Goal: Find contact information: Find contact information

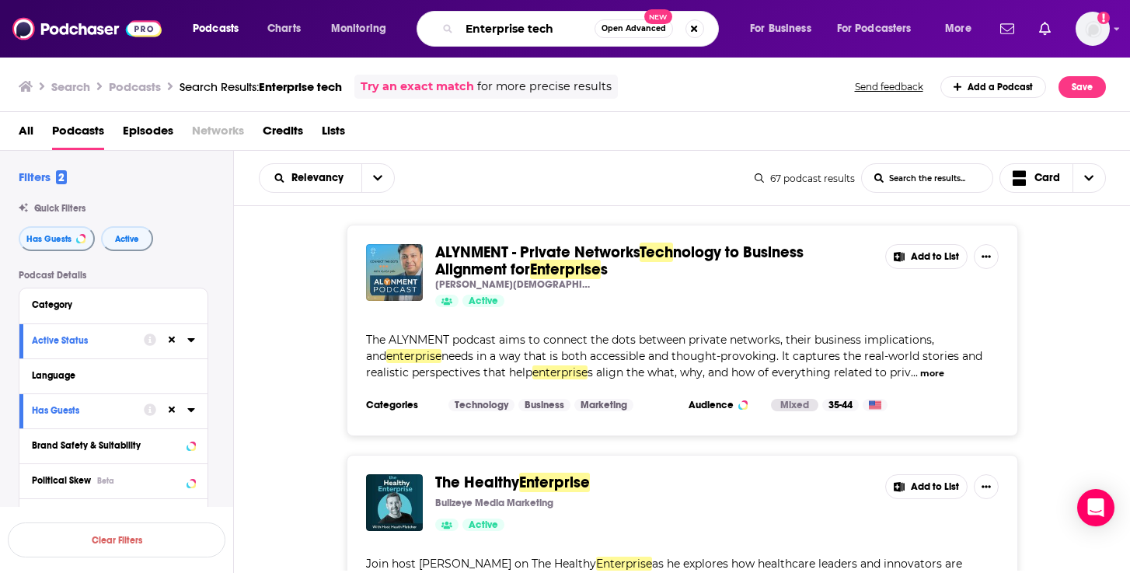
drag, startPoint x: 556, startPoint y: 35, endPoint x: 415, endPoint y: 35, distance: 141.5
click at [415, 35] on div "Podcasts Charts Monitoring Enterprise tech Open Advanced New For Business For P…" at bounding box center [584, 29] width 804 height 36
type input "Practical AI"
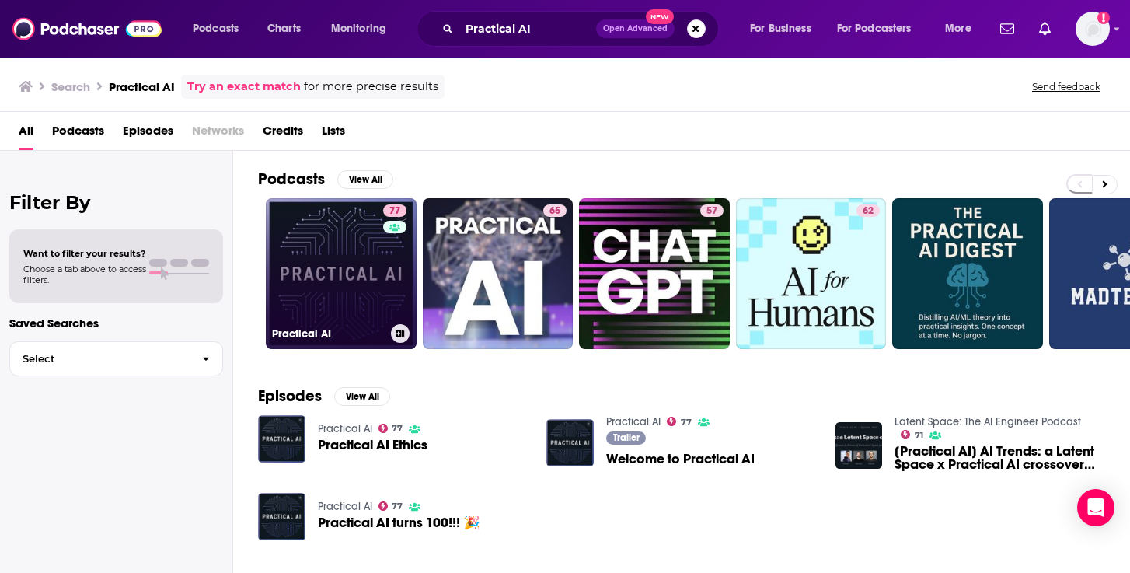
click at [337, 249] on link "77 Practical AI" at bounding box center [341, 273] width 151 height 151
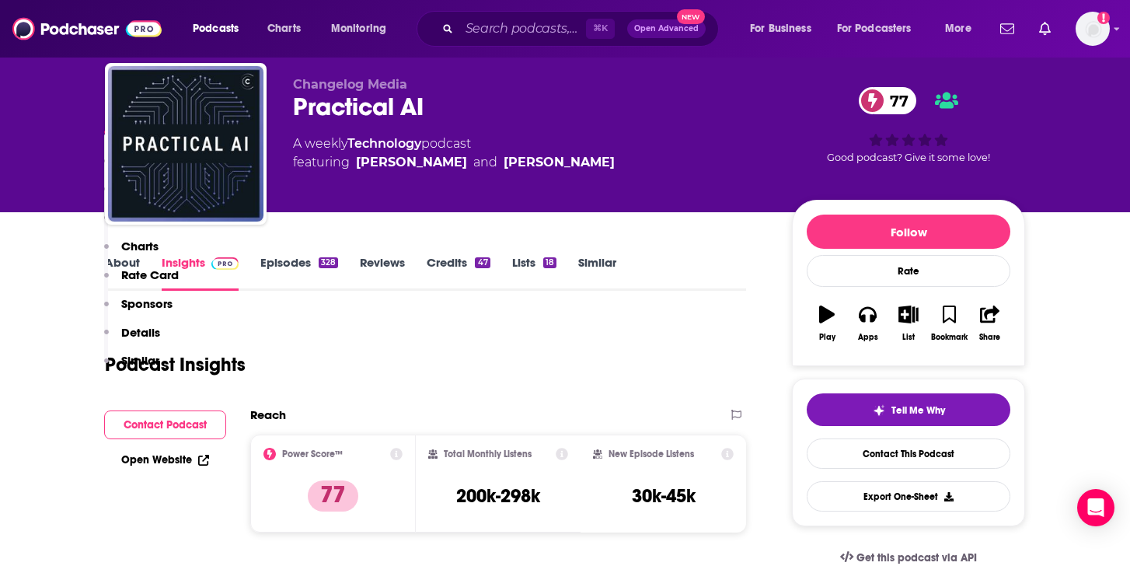
scroll to position [399, 0]
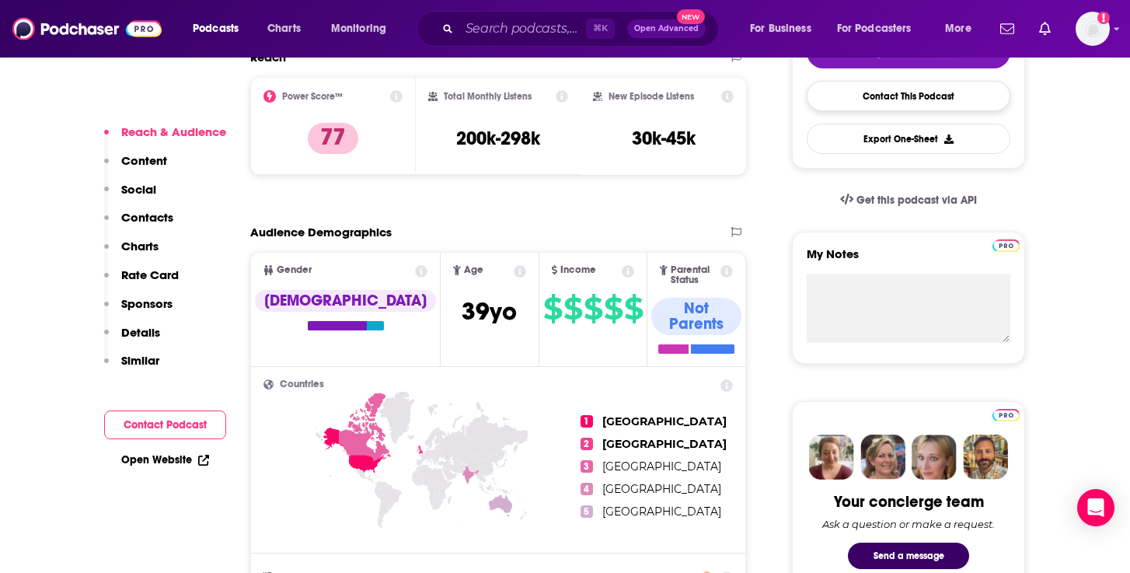
click at [710, 98] on link "Contact This Podcast" at bounding box center [909, 96] width 204 height 30
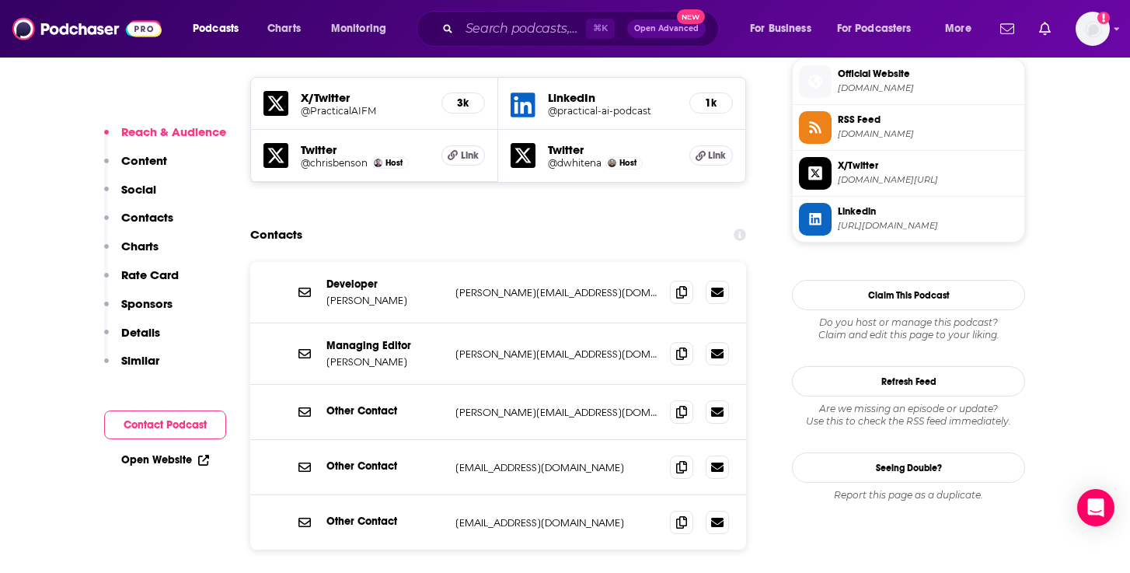
scroll to position [1402, 0]
drag, startPoint x: 380, startPoint y: 268, endPoint x: 325, endPoint y: 268, distance: 55.2
click at [325, 324] on div "Managing Editor [PERSON_NAME] [PERSON_NAME][EMAIL_ADDRESS][DOMAIN_NAME] [PERSON…" at bounding box center [498, 354] width 496 height 61
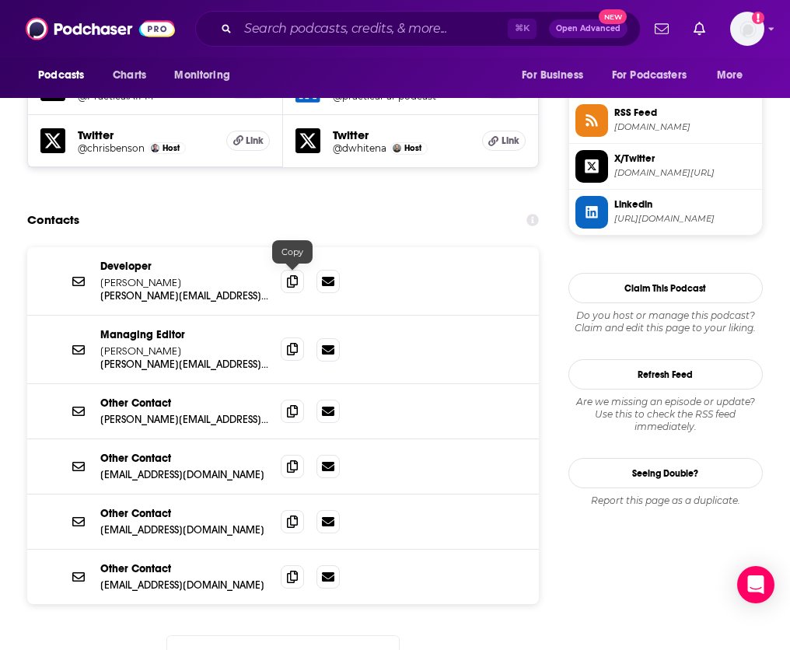
click at [293, 343] on icon at bounding box center [292, 349] width 11 height 12
click at [288, 343] on icon at bounding box center [292, 349] width 11 height 12
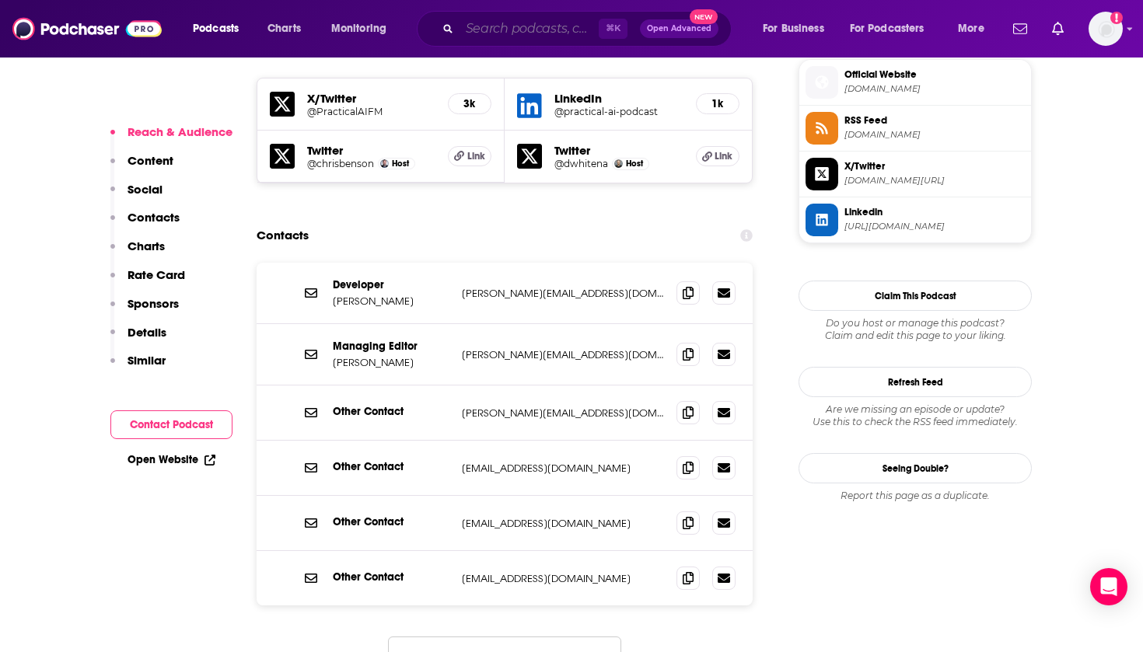
click at [536, 26] on input "Search podcasts, credits, & more..." at bounding box center [528, 28] width 139 height 25
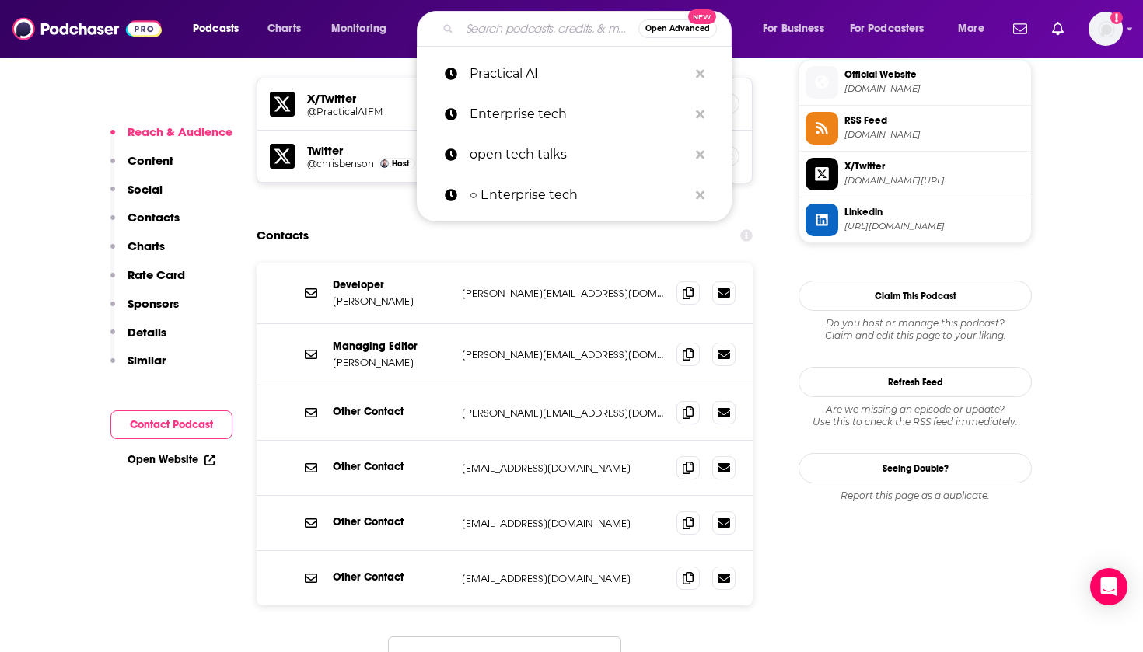
paste input "Practical AI"
type input "Practical AI"
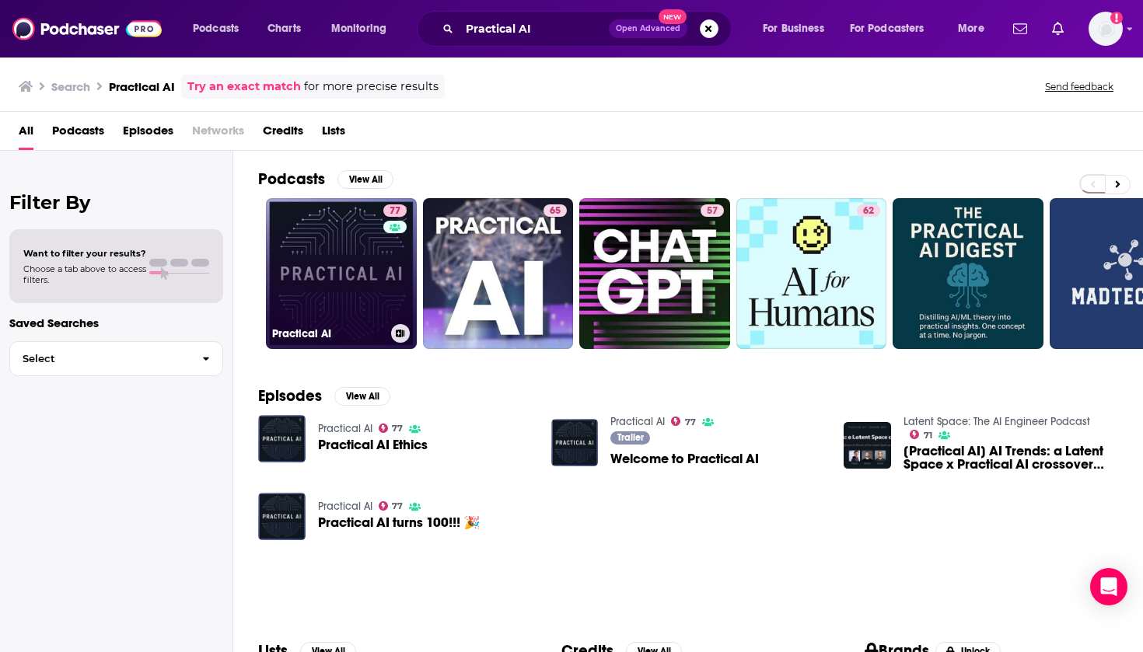
click at [362, 270] on link "77 Practical AI" at bounding box center [341, 273] width 151 height 151
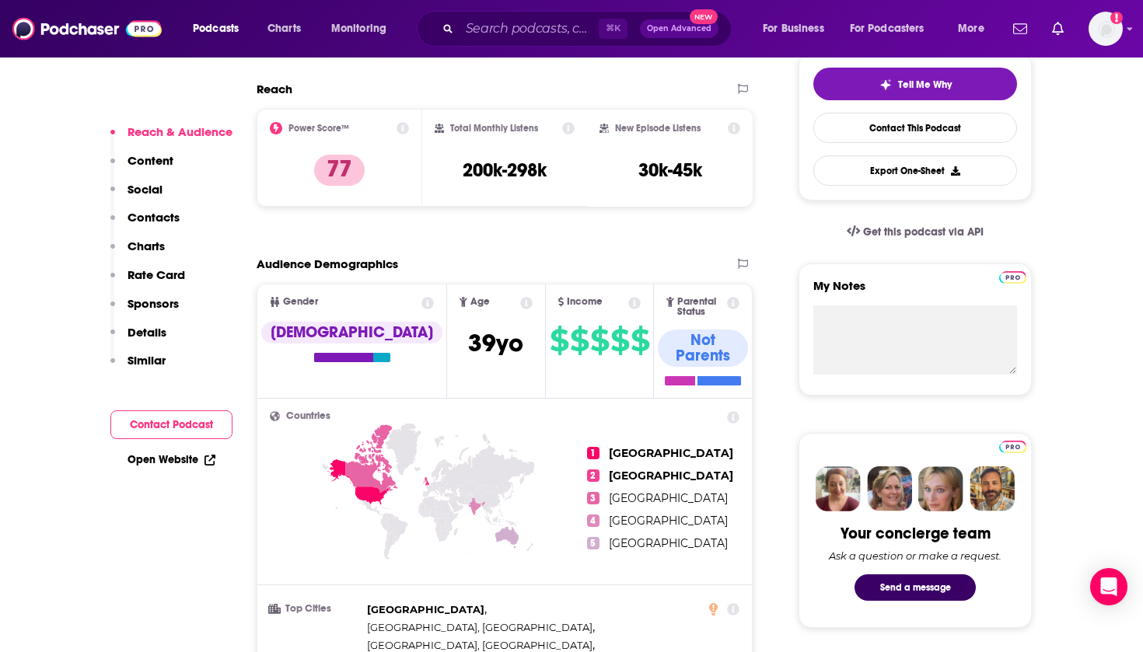
scroll to position [372, 0]
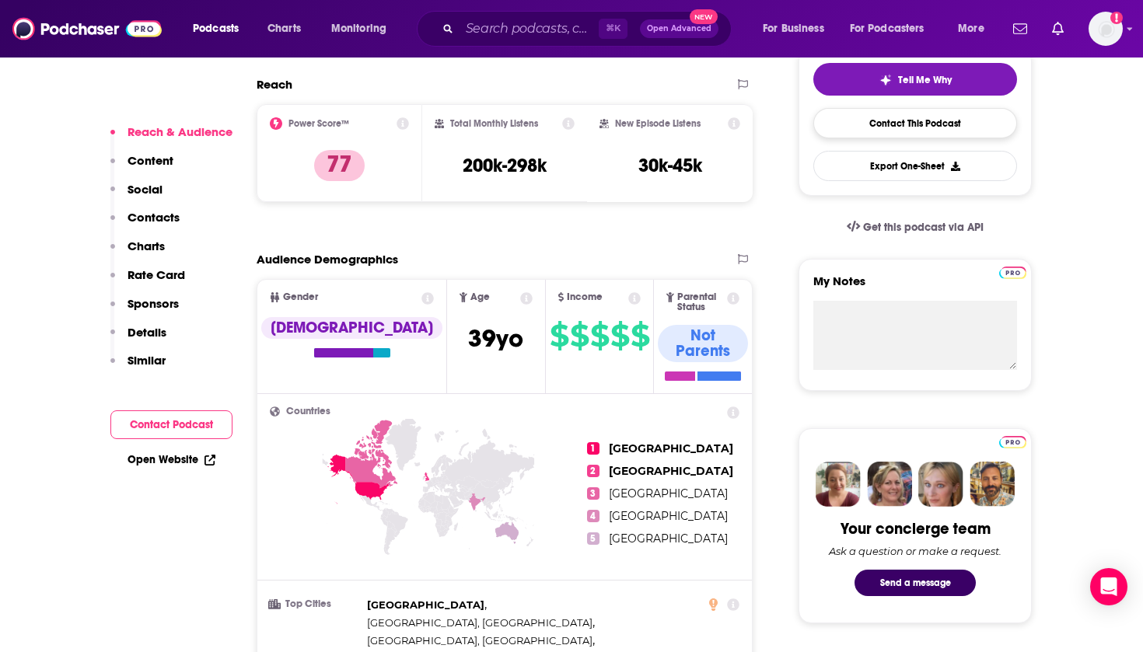
click at [710, 125] on link "Contact This Podcast" at bounding box center [915, 123] width 204 height 30
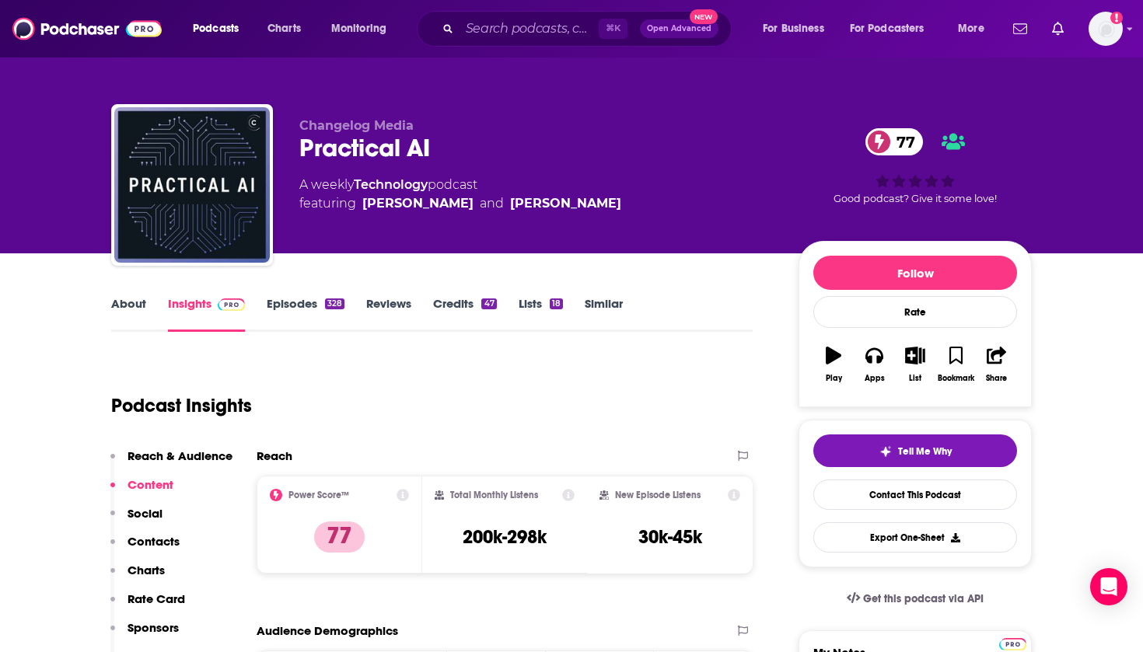
click at [125, 298] on link "About" at bounding box center [128, 314] width 35 height 36
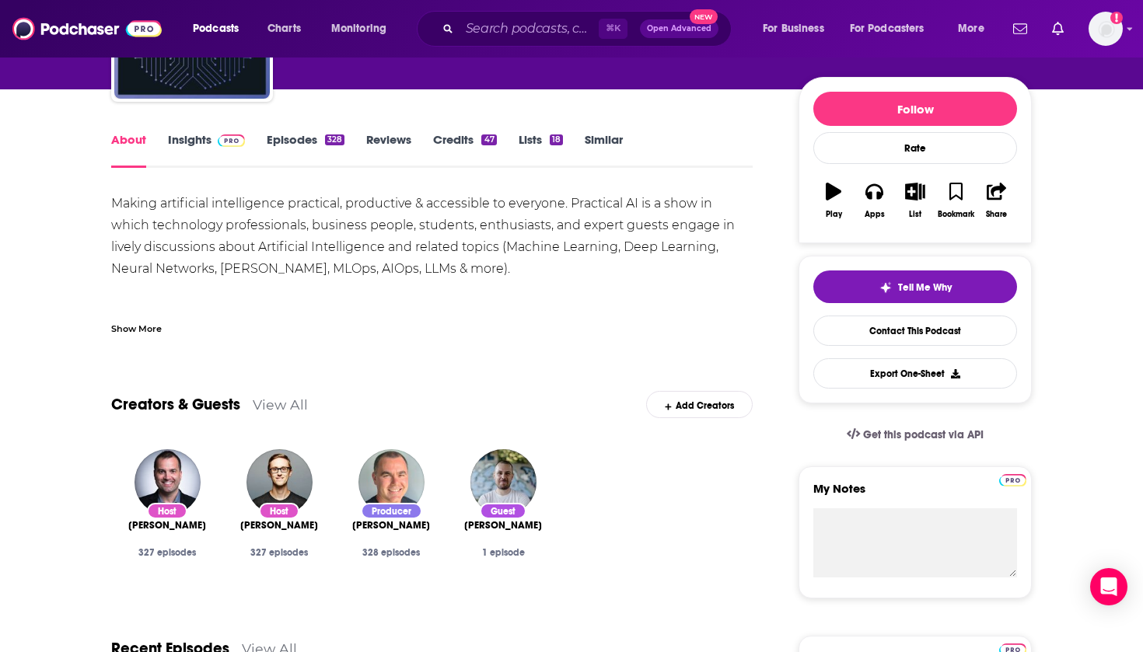
scroll to position [208, 0]
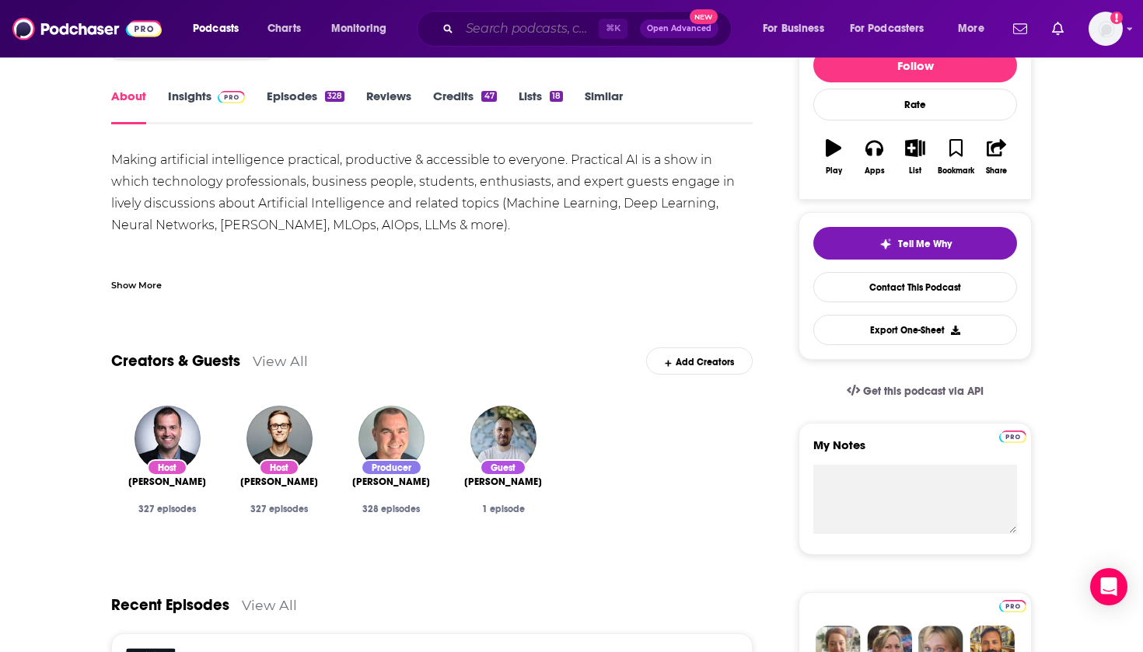
click at [514, 33] on input "Search podcasts, credits, & more..." at bounding box center [528, 28] width 139 height 25
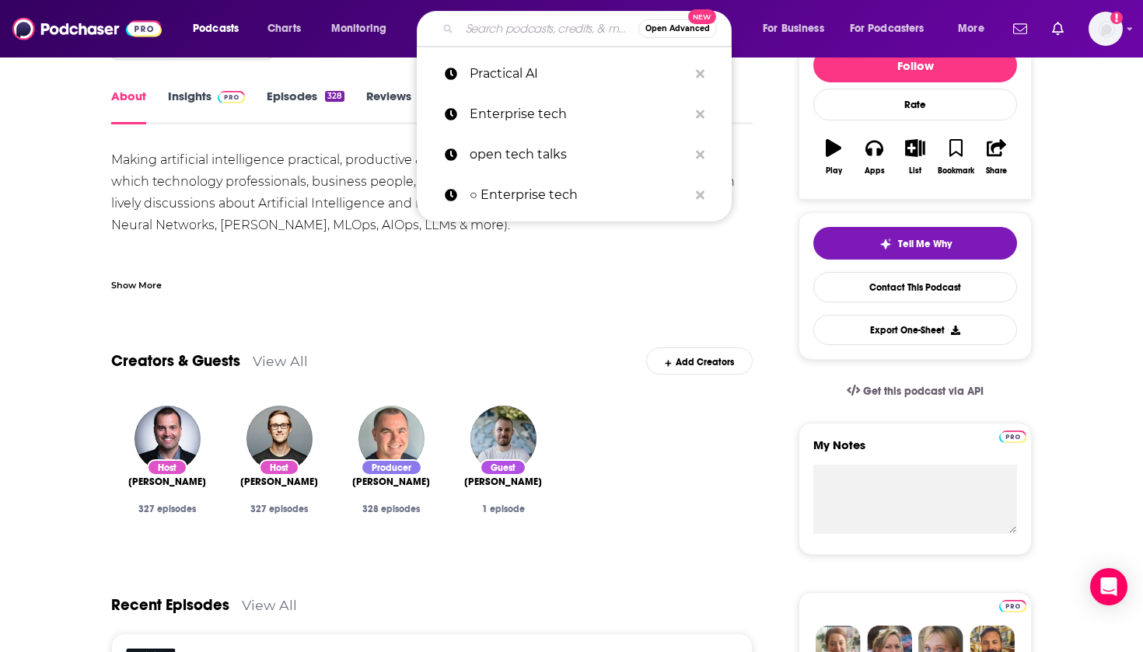
paste input "AI and the Future of Work"
type input "AI and the Future of Work"
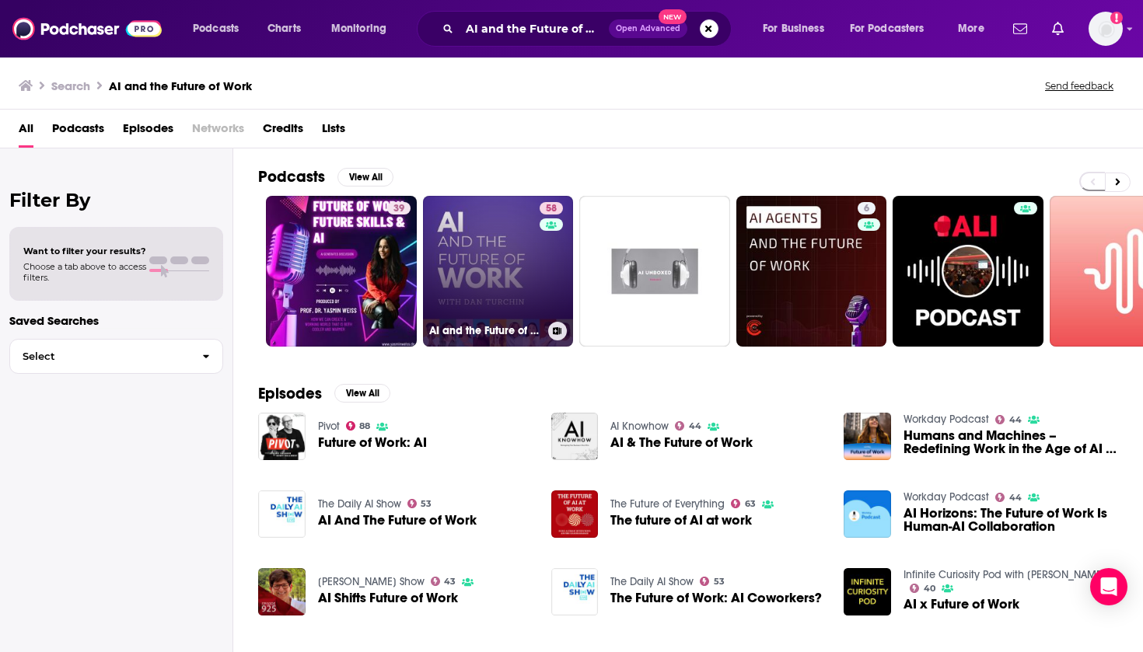
click at [480, 247] on link "58 AI and the Future of Work: Artificial Intelligence in the Workplace, Busines…" at bounding box center [498, 271] width 151 height 151
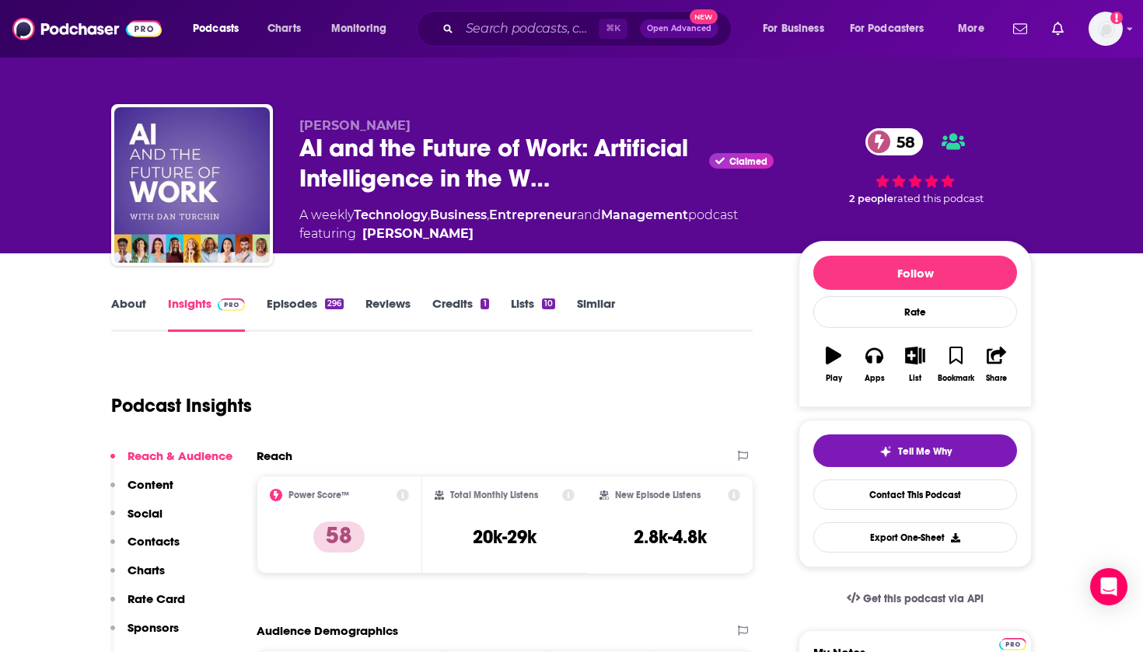
click at [288, 300] on link "Episodes 296" at bounding box center [305, 314] width 77 height 36
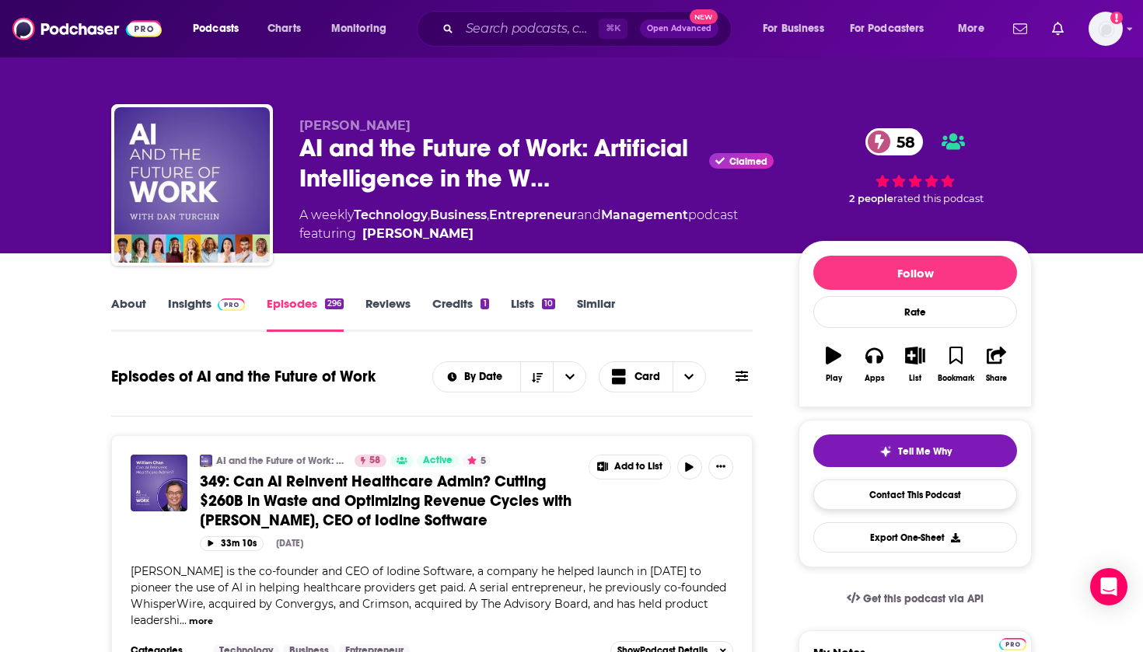
click at [710, 489] on link "Contact This Podcast" at bounding box center [915, 495] width 204 height 30
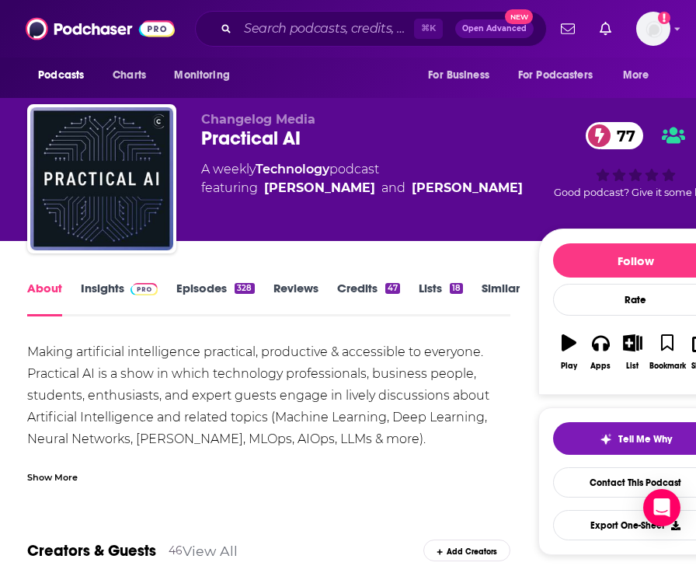
click at [283, 6] on div "Podcasts Charts Monitoring ⌘ K Open Advanced New For Business For Podcasters Mo…" at bounding box center [348, 29] width 696 height 58
click at [302, 34] on input "Search podcasts, credits, & more..." at bounding box center [326, 28] width 176 height 25
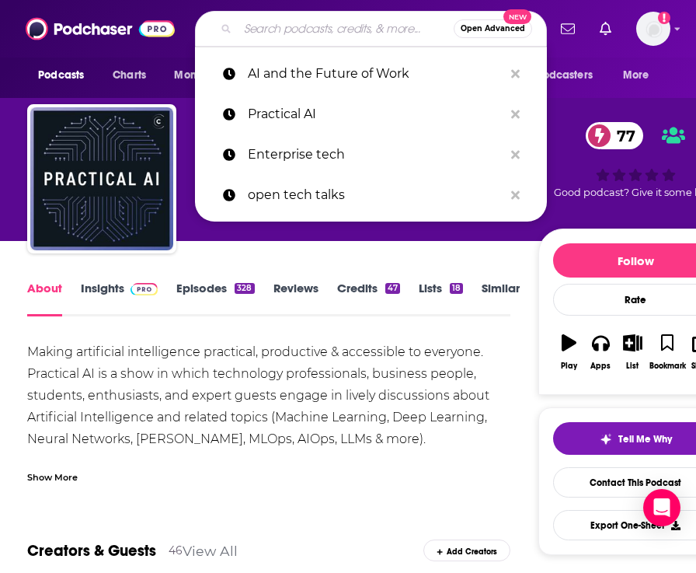
paste input "HBS Managing the Future of Work"
type input "HBS Managing the Future of Work"
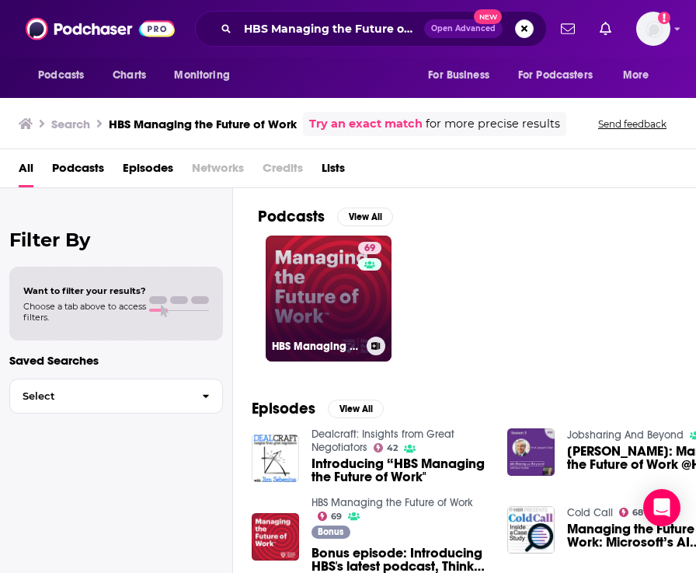
click at [307, 345] on h3 "HBS Managing the Future of Work" at bounding box center [316, 346] width 89 height 13
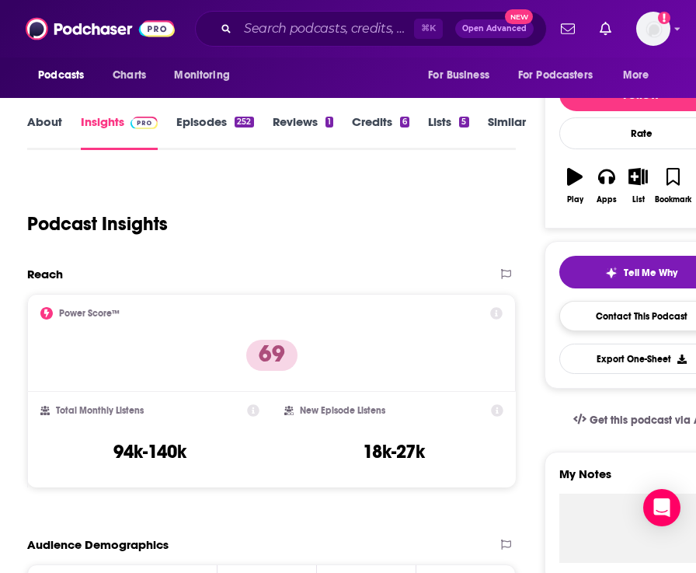
click at [627, 312] on link "Contact This Podcast" at bounding box center [642, 316] width 165 height 30
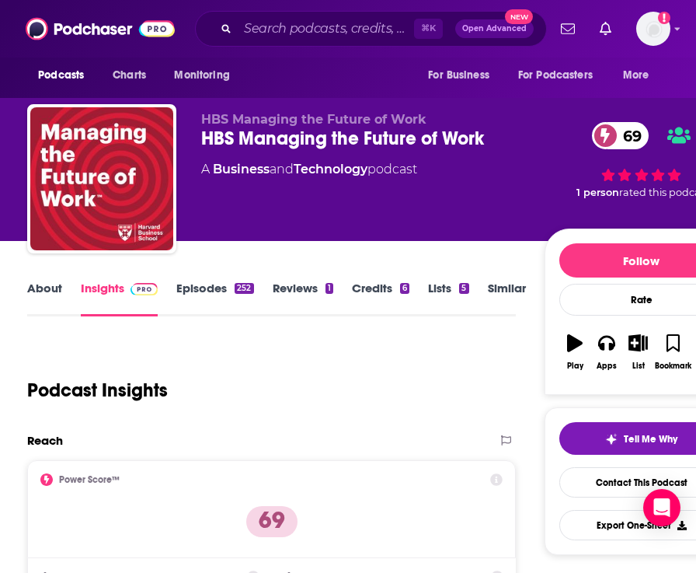
click at [59, 292] on link "About" at bounding box center [44, 299] width 35 height 36
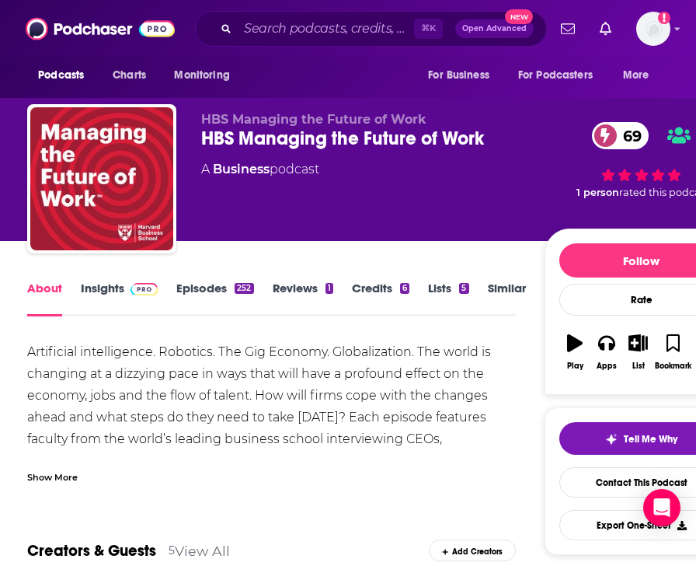
click at [227, 286] on link "Episodes 252" at bounding box center [214, 299] width 77 height 36
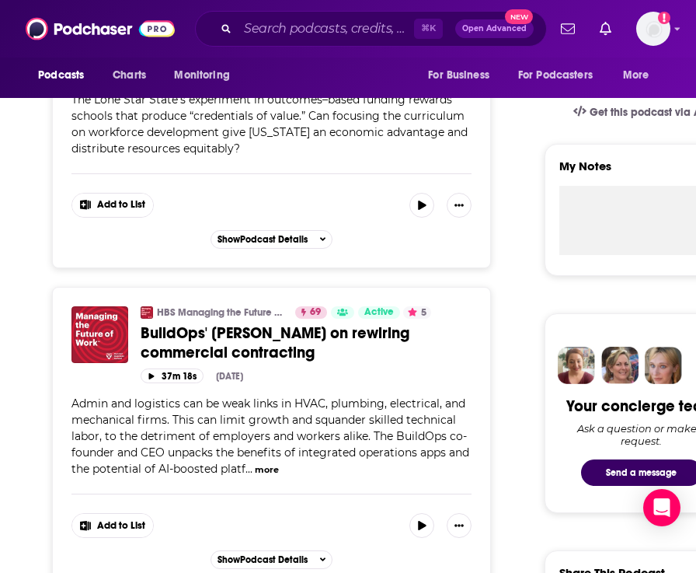
scroll to position [593, 0]
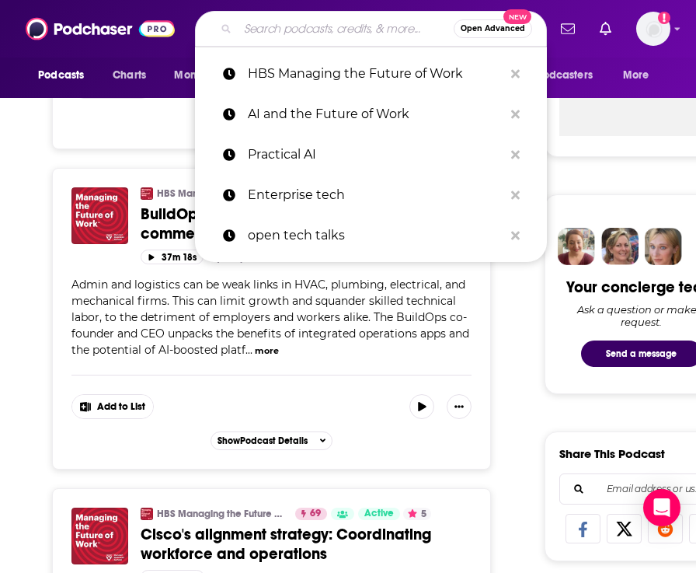
click at [316, 27] on input "Search podcasts, credits, & more..." at bounding box center [346, 28] width 216 height 25
paste input "#shifthappens in the Digital Workplace Podcast"
type input "#shifthappens in the Digital Workplace Podcast"
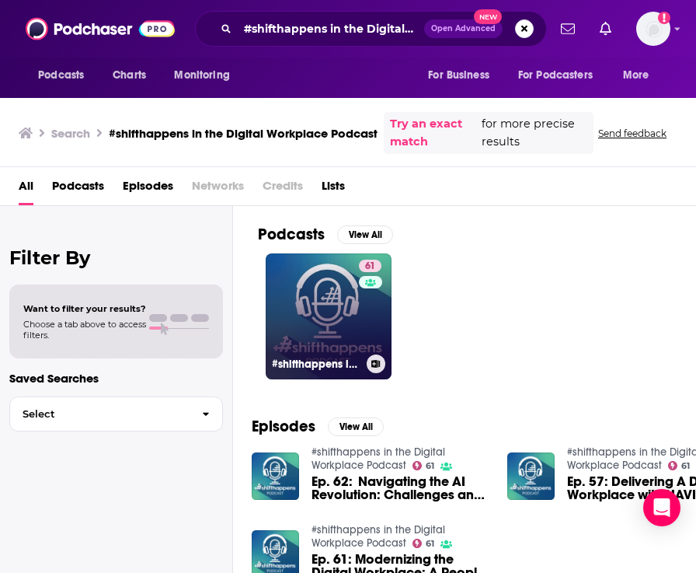
click at [364, 327] on div "61" at bounding box center [372, 307] width 26 height 95
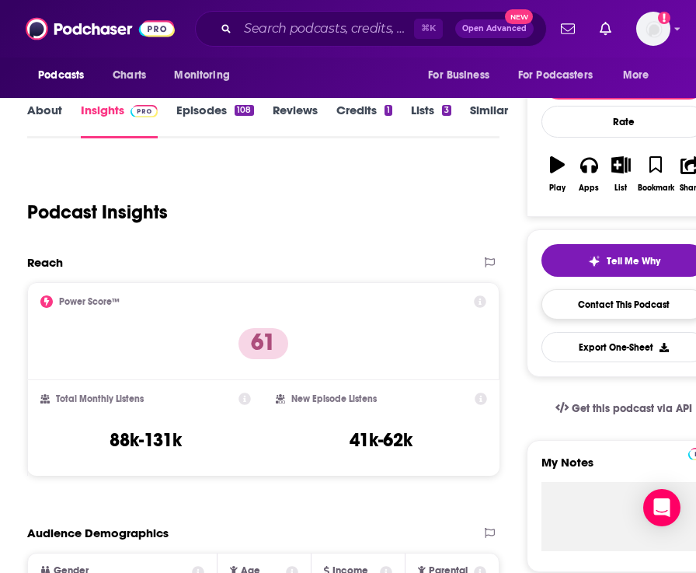
click at [626, 305] on link "Contact This Podcast" at bounding box center [624, 304] width 165 height 30
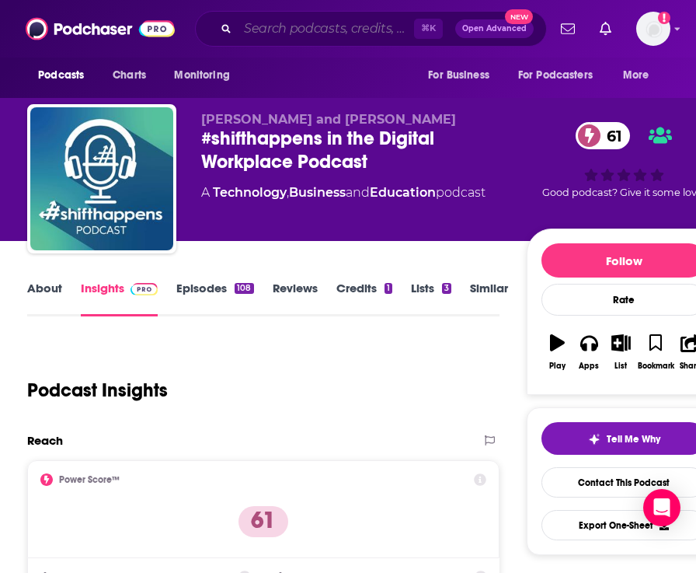
click at [339, 28] on input "Search podcasts, credits, & more..." at bounding box center [326, 28] width 176 height 25
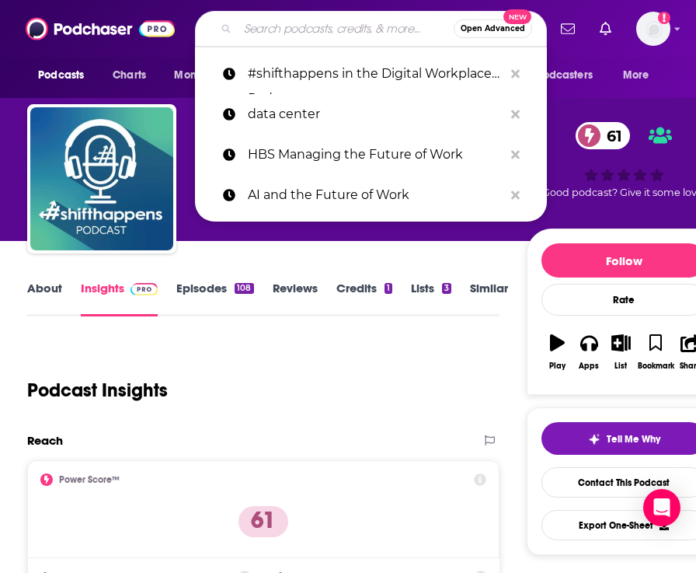
paste input "The Invisible Machines Podcast (From UX Magazine)"
type input "The Invisible Machines Podcast (From UX Magazine)"
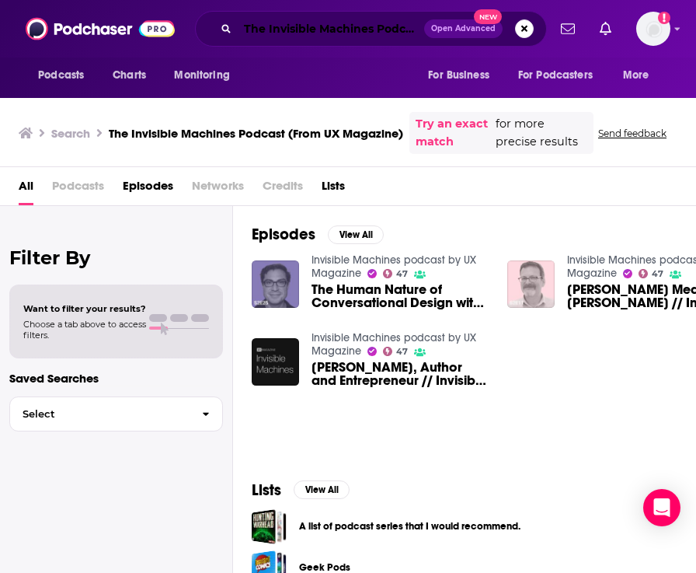
click at [347, 35] on input "The Invisible Machines Podcast (From UX Magazine)" at bounding box center [331, 28] width 187 height 25
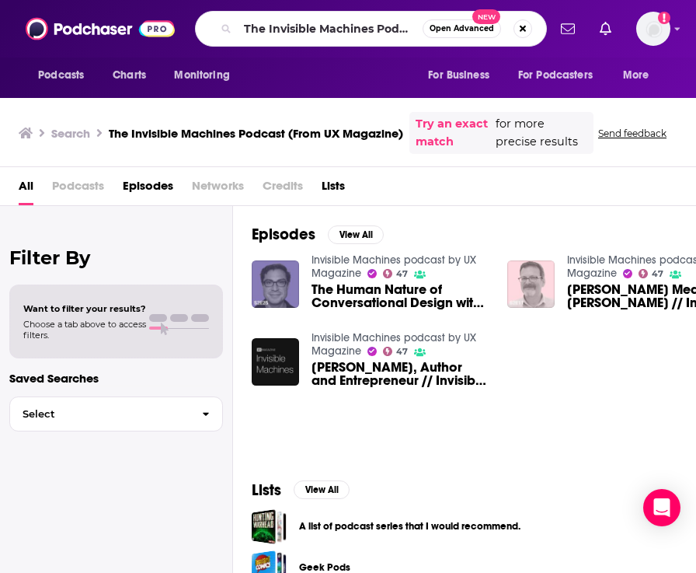
click at [346, 339] on link "Invisible Machines podcast by UX Magazine" at bounding box center [394, 344] width 165 height 26
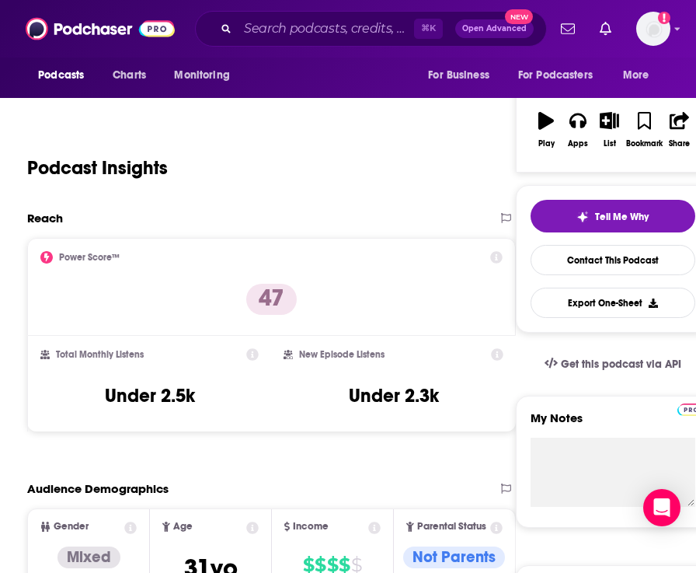
scroll to position [103, 0]
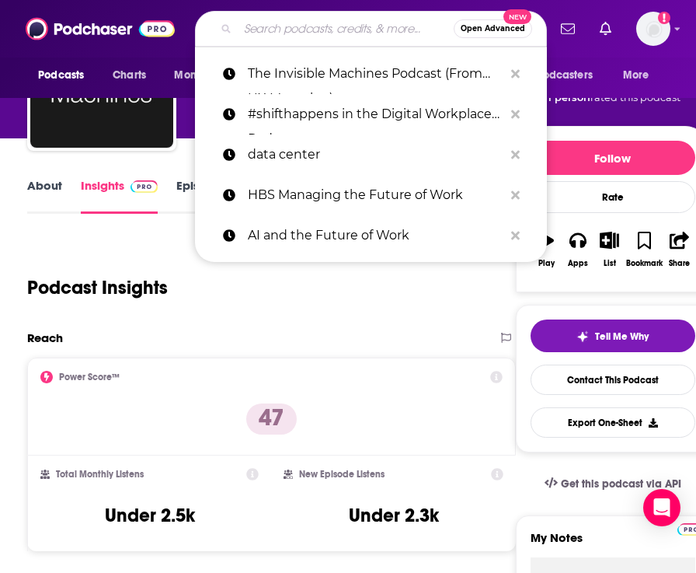
click at [310, 26] on input "Search podcasts, credits, & more..." at bounding box center [346, 28] width 216 height 25
paste input "Digital Workplace Impact"
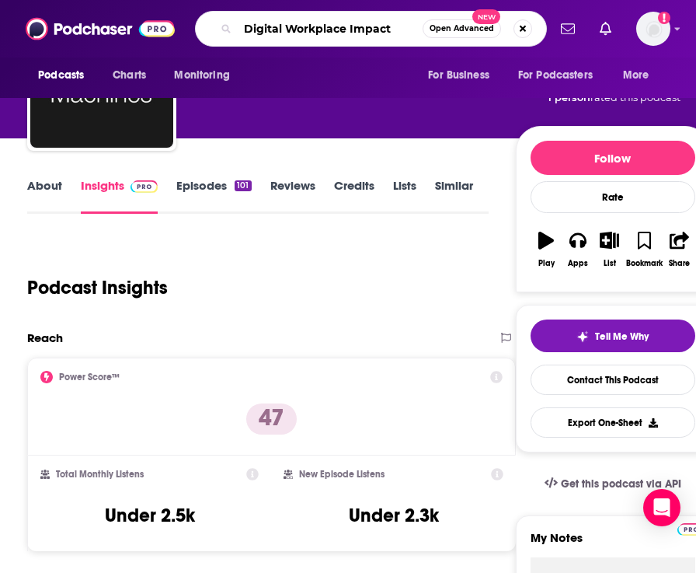
type input "Digital Workplace Impact"
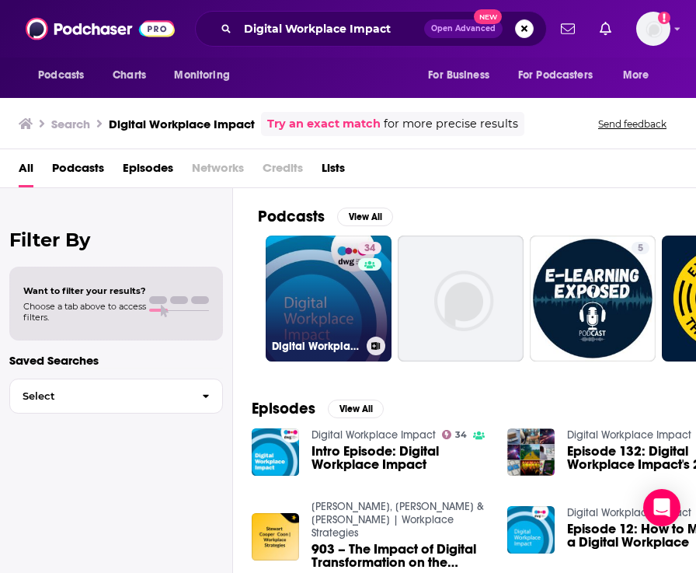
click at [326, 302] on link "34 Digital Workplace Impact" at bounding box center [329, 298] width 126 height 126
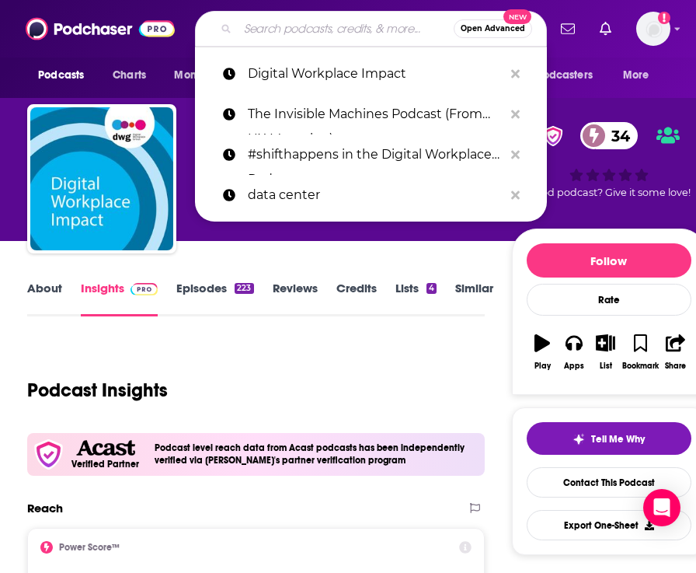
click at [351, 23] on input "Search podcasts, credits, & more..." at bounding box center [346, 28] width 216 height 25
paste input "OPEN Tech Talks: Technology worth Talking"
type input "OPEN Tech Talks: Technology worth Talking"
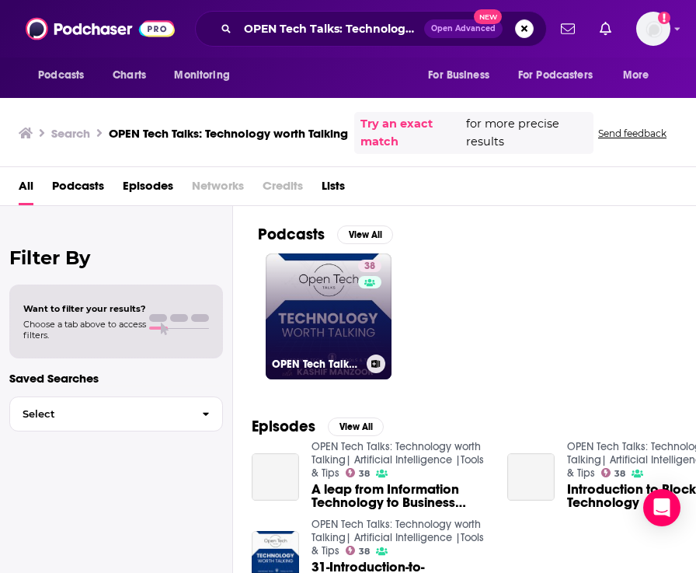
click at [367, 339] on div "38" at bounding box center [371, 307] width 27 height 95
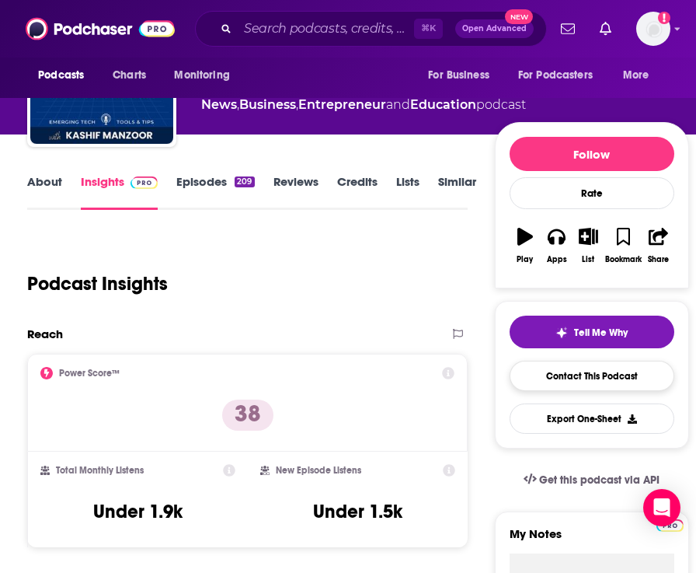
click at [573, 368] on link "Contact This Podcast" at bounding box center [592, 376] width 165 height 30
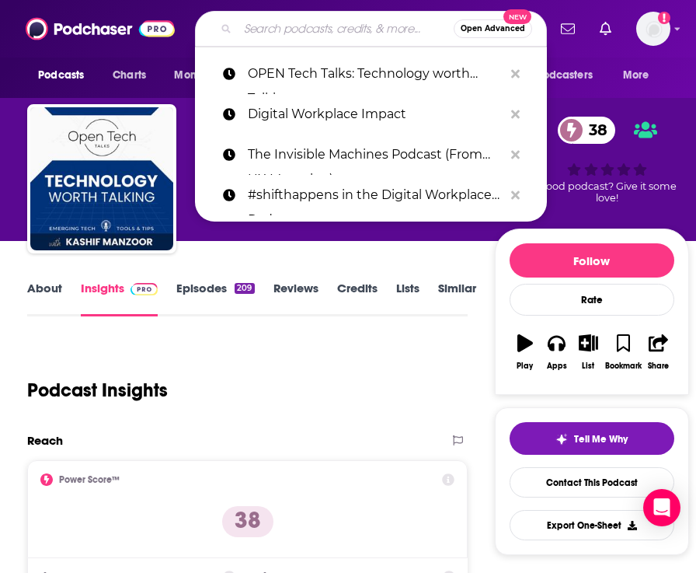
click at [303, 38] on input "Search podcasts, credits, & more..." at bounding box center [346, 28] width 216 height 25
paste input "HBS Managing the Future of Work"
type input "HBS Managing the Future of Work"
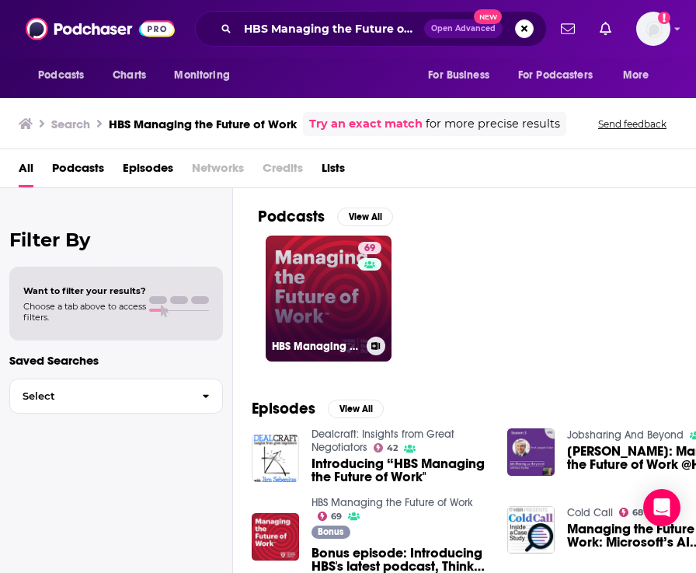
click at [330, 290] on link "69 HBS Managing the Future of Work" at bounding box center [329, 298] width 126 height 126
